Goal: Task Accomplishment & Management: Use online tool/utility

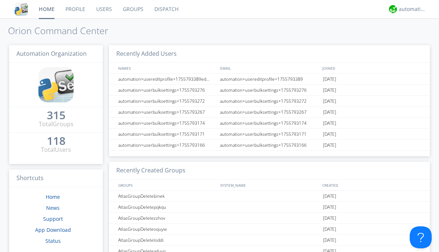
click at [166, 9] on link "Dispatch" at bounding box center [166, 9] width 35 height 18
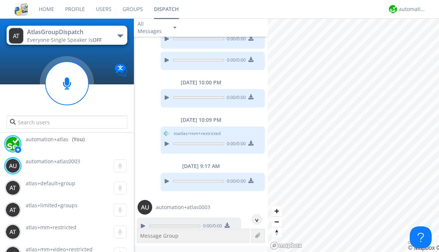
scroll to position [571, 0]
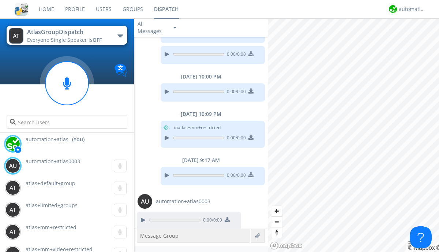
click at [120, 36] on div "button" at bounding box center [121, 35] width 6 height 3
click at [0, 0] on span "AtlasGroupDispatchLarge" at bounding box center [0, 0] width 0 height 0
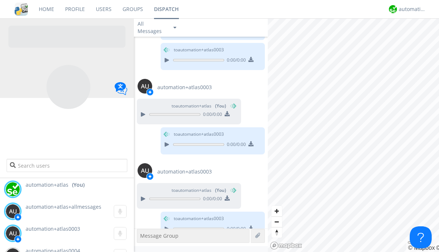
scroll to position [715, 0]
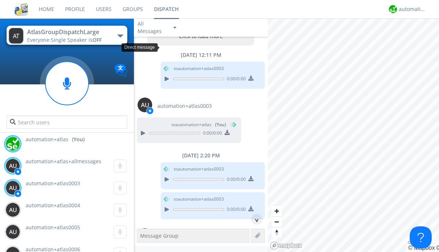
scroll to position [35, 0]
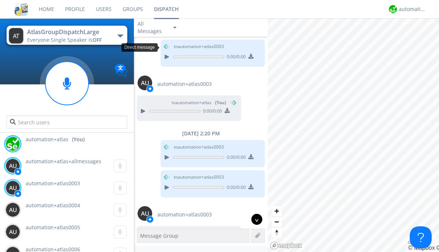
click at [254, 219] on div "^" at bounding box center [257, 218] width 11 height 11
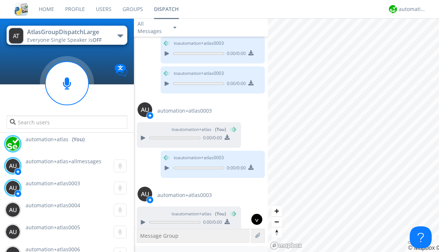
scroll to position [715, 0]
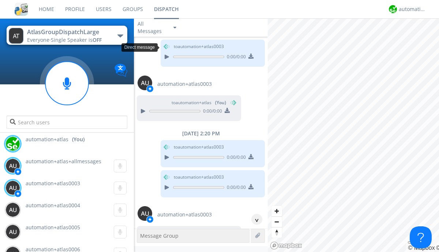
scroll to position [35, 0]
click at [254, 219] on div "^" at bounding box center [257, 218] width 11 height 11
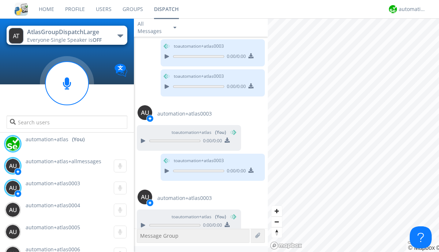
scroll to position [715, 0]
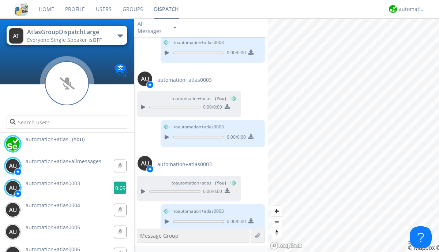
click at [117, 172] on g at bounding box center [120, 165] width 12 height 12
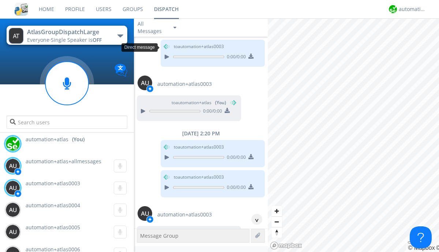
scroll to position [35, 0]
click at [254, 219] on div "^" at bounding box center [257, 218] width 11 height 11
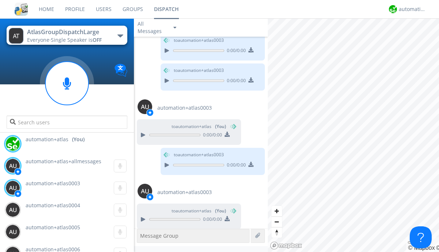
scroll to position [715, 0]
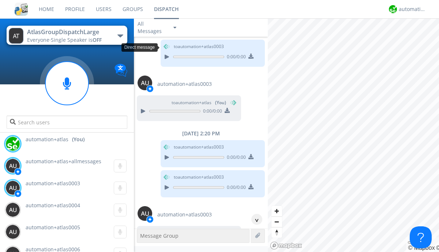
scroll to position [35, 0]
click at [254, 219] on div "^" at bounding box center [257, 218] width 11 height 11
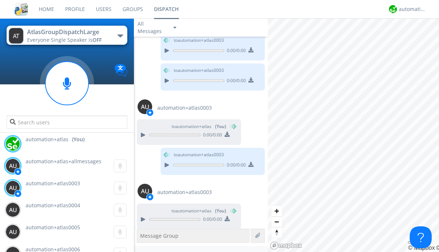
scroll to position [715, 0]
